Goal: Check status

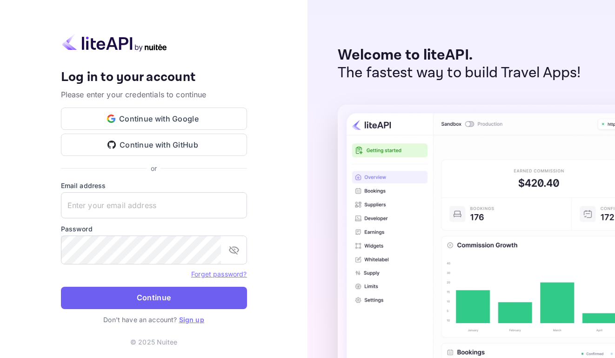
type input "[EMAIL_ADDRESS][DOMAIN_NAME]"
click at [178, 308] on button "Continue" at bounding box center [154, 298] width 186 height 22
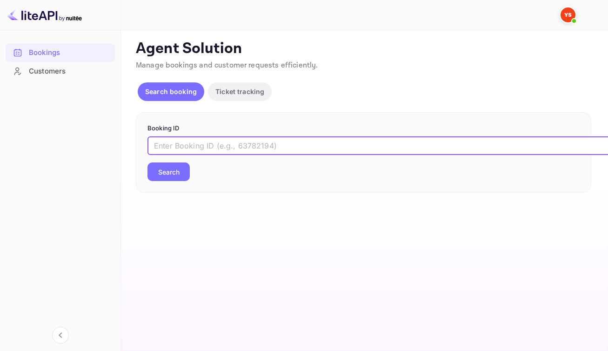
click at [262, 155] on input "text" at bounding box center [380, 145] width 465 height 19
paste input "9268937"
type input "9268937"
click at [176, 181] on button "Search" at bounding box center [169, 171] width 42 height 19
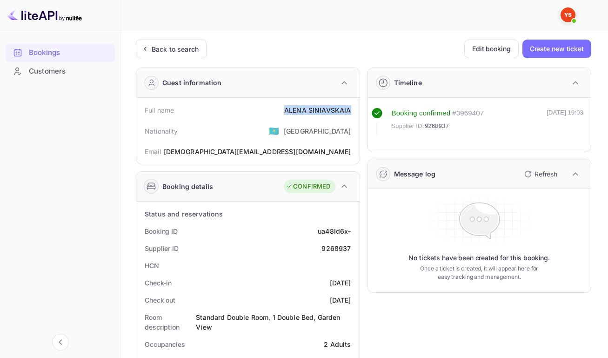
drag, startPoint x: 284, startPoint y: 111, endPoint x: 350, endPoint y: 114, distance: 66.2
click at [350, 114] on div "Full name [PERSON_NAME]" at bounding box center [248, 109] width 216 height 17
copy div "[PERSON_NAME]"
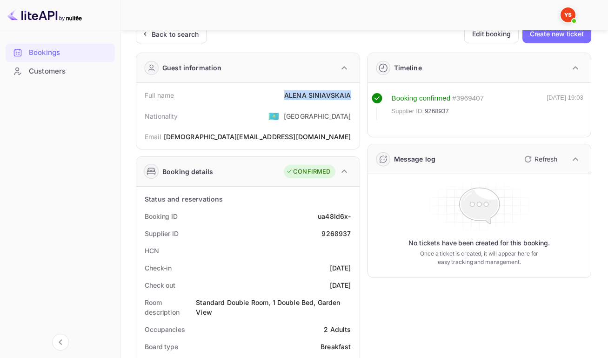
scroll to position [17, 0]
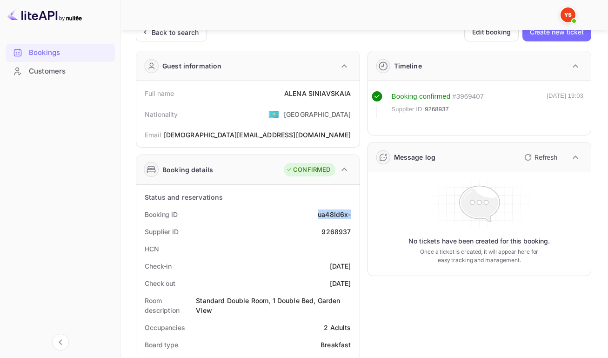
drag, startPoint x: 316, startPoint y: 220, endPoint x: 349, endPoint y: 220, distance: 32.1
click at [349, 219] on div "ua48Id6x-" at bounding box center [334, 214] width 33 height 10
copy div "ua48Id6x-"
click at [343, 236] on div "9268937" at bounding box center [336, 232] width 29 height 10
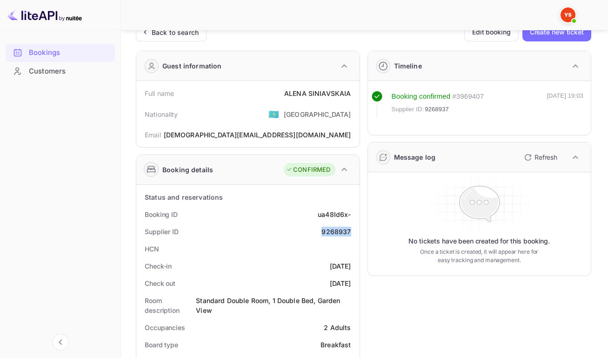
copy div "9268937"
drag, startPoint x: 312, startPoint y: 272, endPoint x: 347, endPoint y: 274, distance: 34.5
click at [348, 271] on div "[DATE]" at bounding box center [340, 266] width 21 height 10
click at [305, 274] on div "Check-in [DATE]" at bounding box center [248, 265] width 216 height 17
drag, startPoint x: 311, startPoint y: 274, endPoint x: 351, endPoint y: 274, distance: 39.6
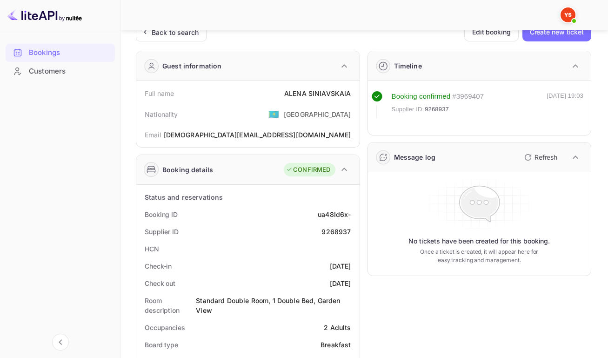
click at [351, 274] on div "Check-in [DATE]" at bounding box center [248, 265] width 216 height 17
copy div "[DATE]"
drag, startPoint x: 310, startPoint y: 290, endPoint x: 348, endPoint y: 290, distance: 37.2
click at [348, 288] on div "[DATE]" at bounding box center [340, 283] width 21 height 10
copy div "[DATE]"
